Goal: Navigation & Orientation: Go to known website

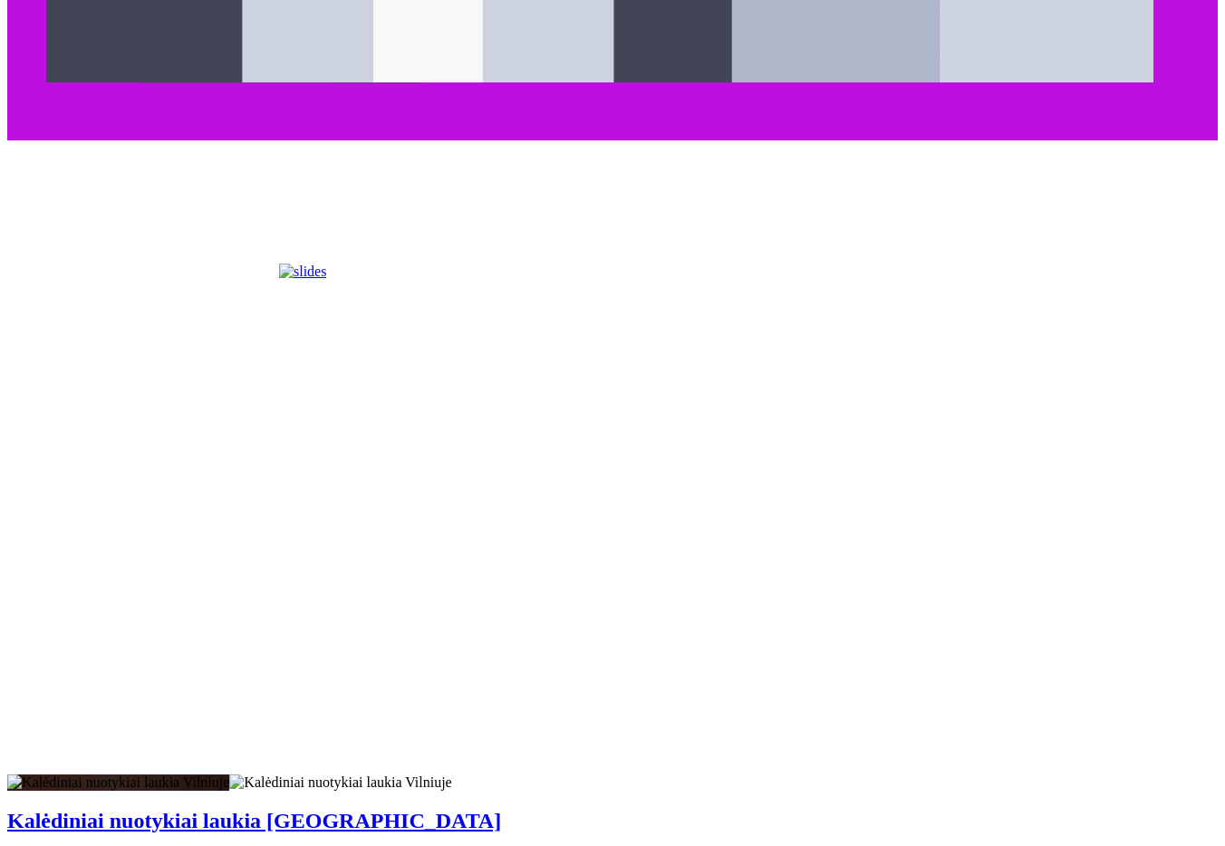
scroll to position [4640, 0]
